Goal: Transaction & Acquisition: Purchase product/service

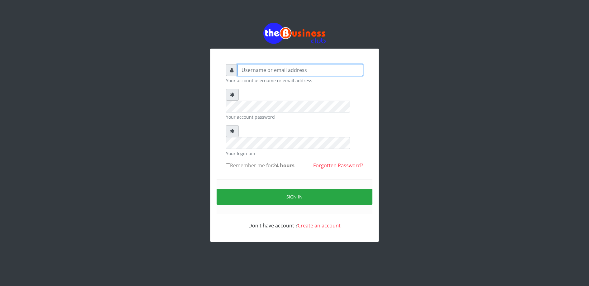
type input "DIACLEF"
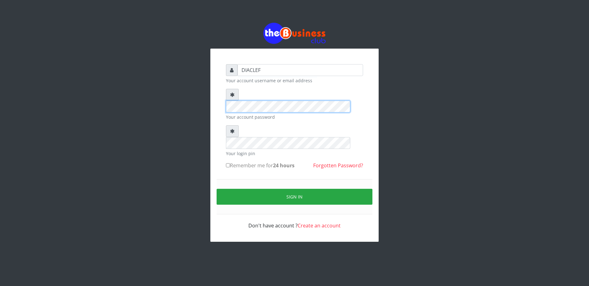
click at [208, 103] on div "DIACLEF Your account username or email address Your account password Your login…" at bounding box center [294, 132] width 355 height 265
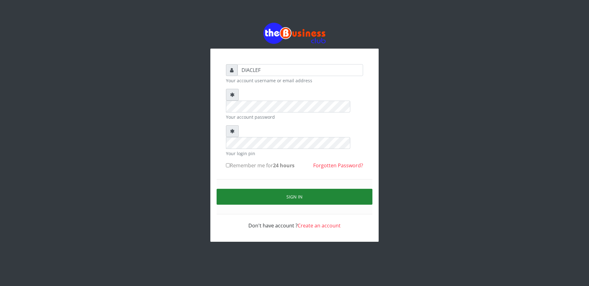
click at [322, 189] on button "Sign in" at bounding box center [295, 197] width 156 height 16
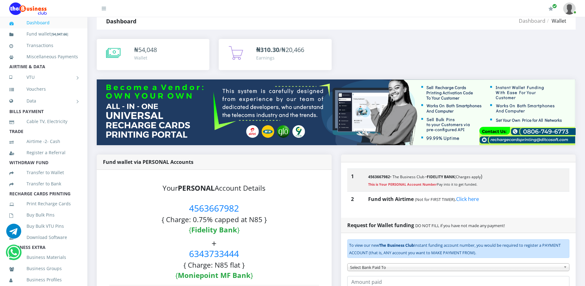
scroll to position [15, 0]
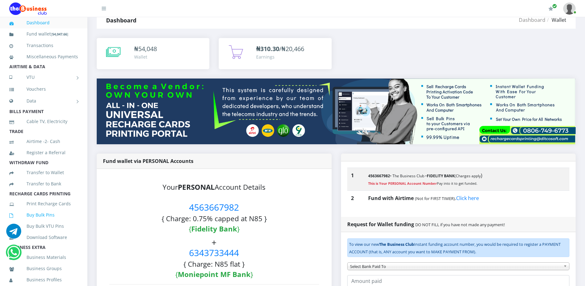
click at [44, 222] on link "Buy Bulk Pins" at bounding box center [43, 215] width 69 height 14
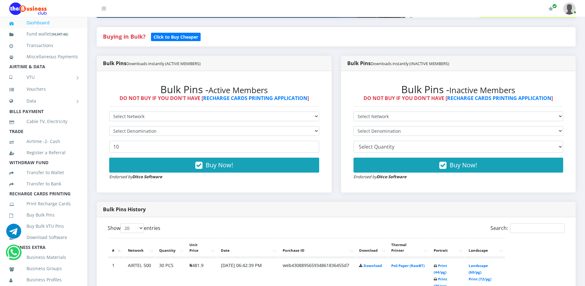
scroll to position [153, 0]
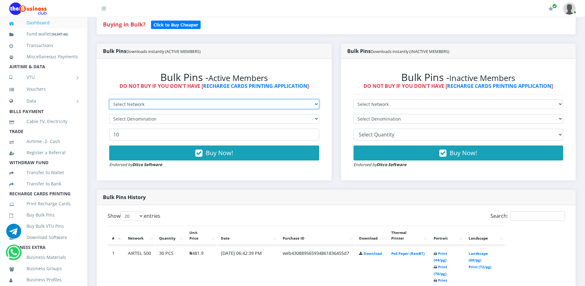
drag, startPoint x: 257, startPoint y: 104, endPoint x: 252, endPoint y: 109, distance: 7.7
click at [257, 104] on select "Select Network MTN Globacom 9Mobile Airtel" at bounding box center [214, 104] width 210 height 10
select select "MTN"
click at [109, 99] on select "Select Network MTN Globacom 9Mobile Airtel" at bounding box center [214, 104] width 210 height 10
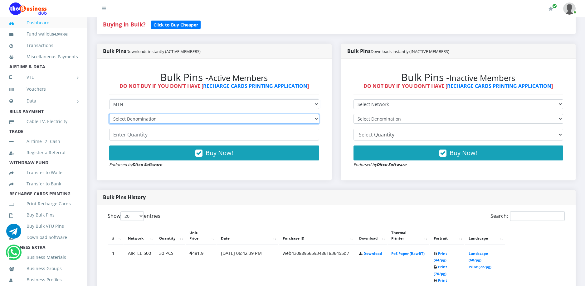
click at [203, 118] on select "Select Denomination MTN NGN100 - ₦96.99 MTN NGN200 - ₦193.98 MTN NGN400 - ₦387.…" at bounding box center [214, 119] width 210 height 10
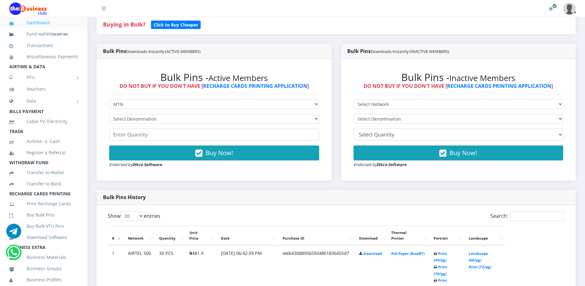
click at [178, 93] on div "Bulk Pins - Active Members DO NOT BUY IF YOU DON'T HAVE [ RECHARGE CARDS PRINTI…" at bounding box center [214, 119] width 222 height 109
click at [171, 101] on select "Select Network MTN Globacom 9Mobile Airtel" at bounding box center [214, 104] width 210 height 10
select select "Airtel"
click at [109, 99] on select "Select Network MTN Globacom 9Mobile Airtel" at bounding box center [214, 104] width 210 height 10
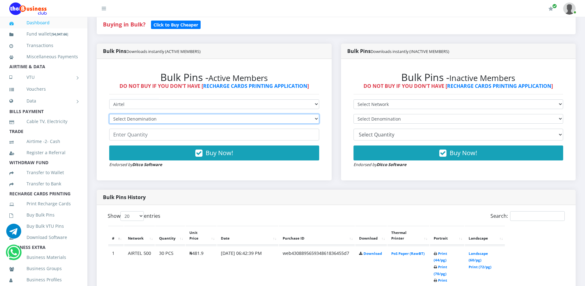
click at [151, 119] on select "Select Denomination" at bounding box center [214, 119] width 210 height 10
select select "481.9-500"
click at [109, 114] on select "Select Denomination Airtel NGN100 - ₦96.38 Airtel NGN200 - ₦192.76 Airtel NGN50…" at bounding box center [214, 119] width 210 height 10
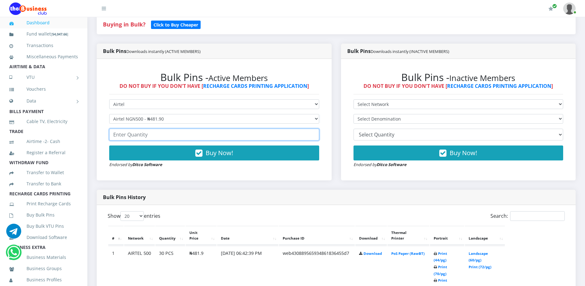
click at [152, 137] on input "number" at bounding box center [214, 135] width 210 height 12
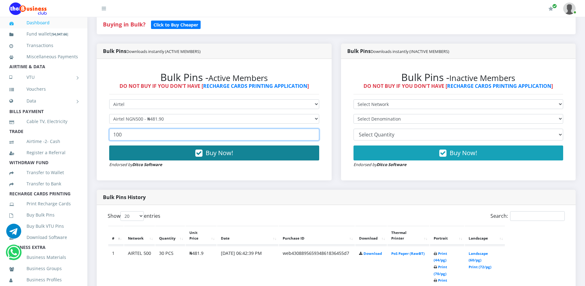
type input "100"
click at [179, 153] on button "Buy Now!" at bounding box center [214, 153] width 210 height 15
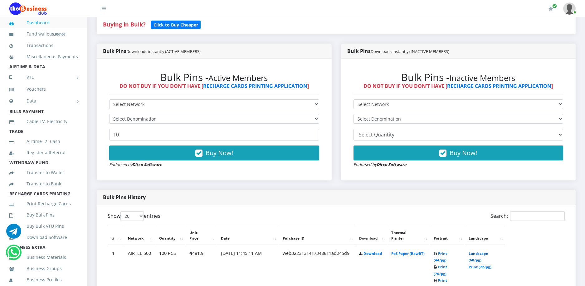
click at [477, 251] on link "Landscape (60/pg)" at bounding box center [477, 257] width 19 height 12
